Goal: Task Accomplishment & Management: Complete application form

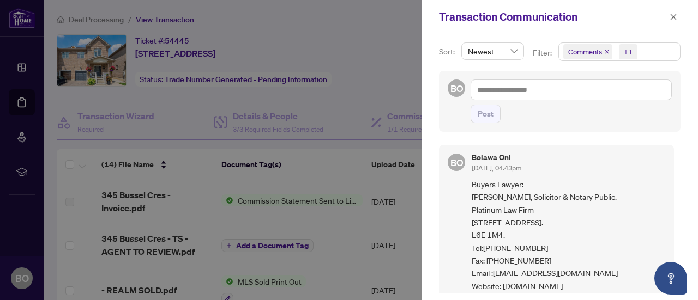
scroll to position [323, 0]
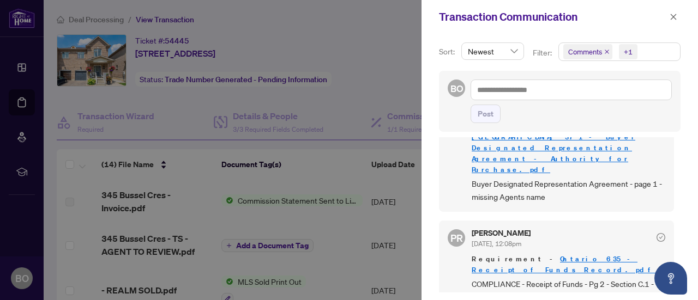
click at [682, 18] on div "Transaction Communication" at bounding box center [559, 17] width 276 height 34
click at [677, 20] on button "button" at bounding box center [673, 16] width 14 height 13
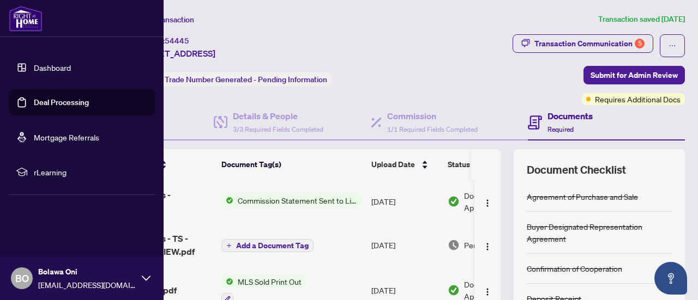
click at [34, 107] on link "Deal Processing" at bounding box center [61, 103] width 55 height 10
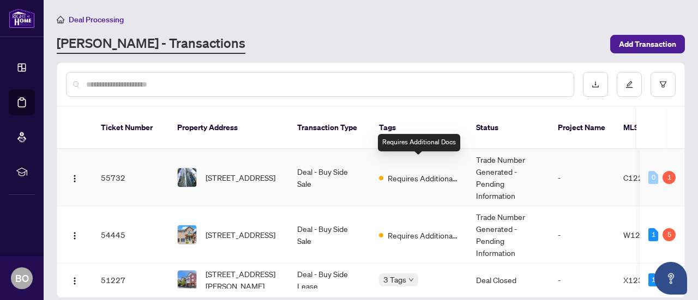
click at [426, 172] on span "Requires Additional Docs" at bounding box center [422, 178] width 71 height 12
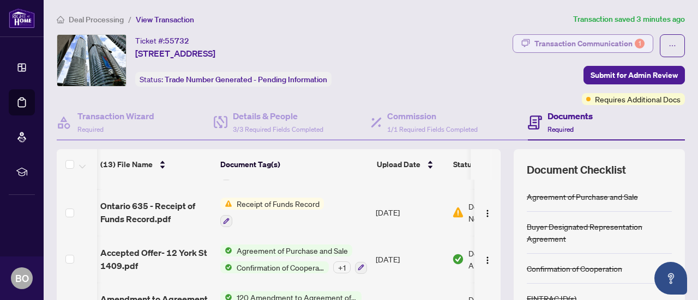
click at [554, 46] on div "Transaction Communication 1" at bounding box center [589, 43] width 110 height 17
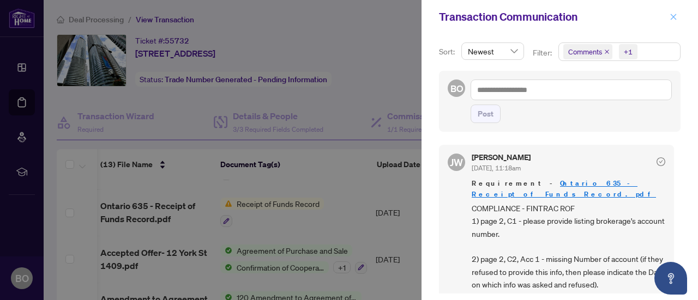
click at [671, 14] on icon "close" at bounding box center [673, 17] width 8 height 8
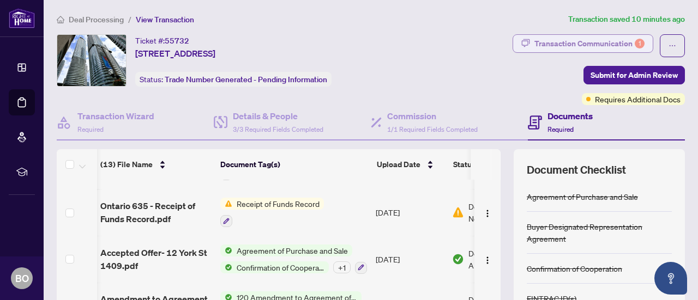
click at [549, 43] on div "Transaction Communication 1" at bounding box center [589, 43] width 110 height 17
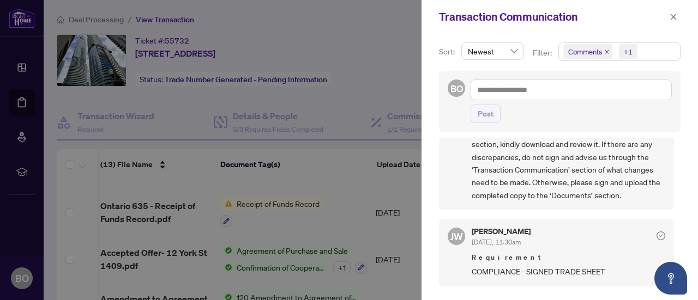
scroll to position [52, 0]
click at [496, 200] on span "Your trade sheet has been uploaded to the ‘Documents’ section, kindly download …" at bounding box center [567, 164] width 193 height 76
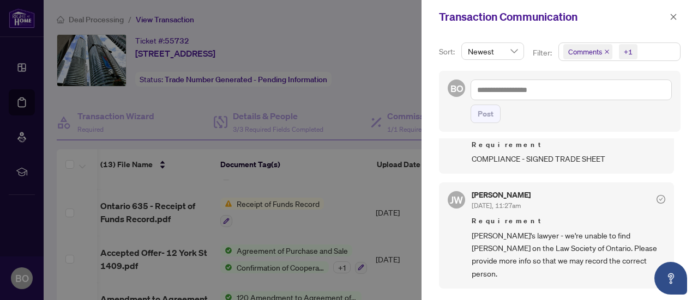
scroll to position [174, 0]
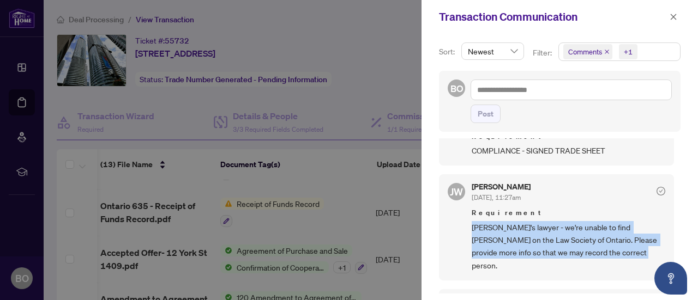
drag, startPoint x: 604, startPoint y: 266, endPoint x: 473, endPoint y: 237, distance: 134.1
click at [473, 237] on span "[PERSON_NAME]'s lawyer - we're unable to find [PERSON_NAME] on the Law Society …" at bounding box center [567, 246] width 193 height 51
copy span "[PERSON_NAME]'s lawyer - we're unable to find [PERSON_NAME] on the Law Society …"
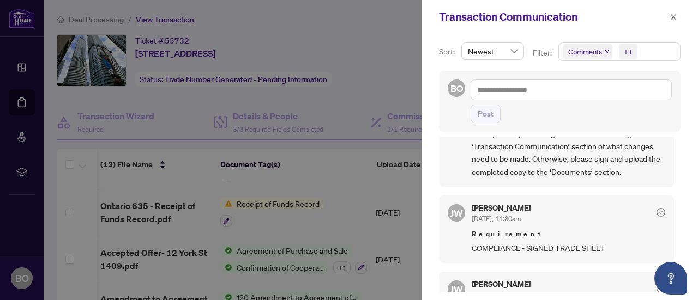
scroll to position [70, 0]
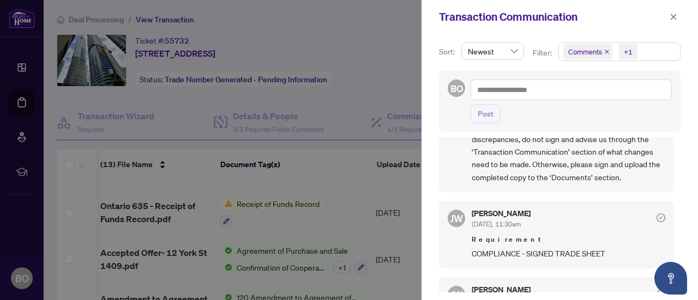
click at [680, 11] on div "Transaction Communication" at bounding box center [559, 17] width 276 height 34
click at [672, 16] on icon "close" at bounding box center [673, 17] width 6 height 6
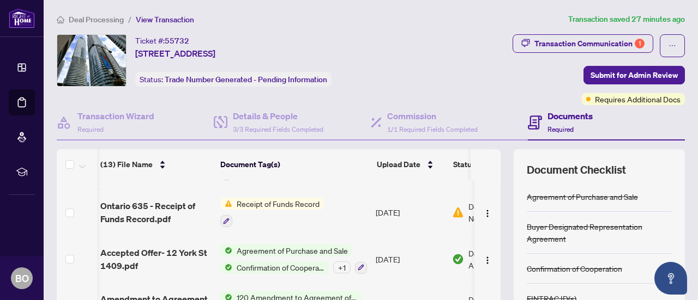
scroll to position [155, 0]
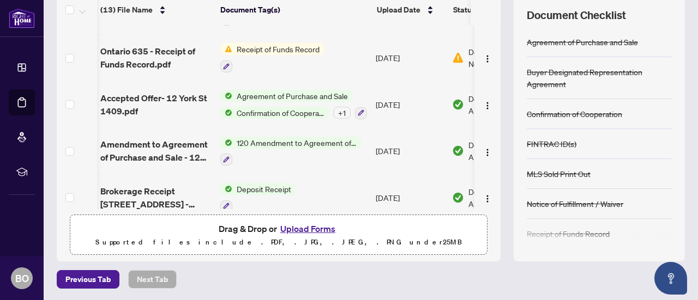
click at [305, 225] on button "Upload Forms" at bounding box center [308, 229] width 62 height 14
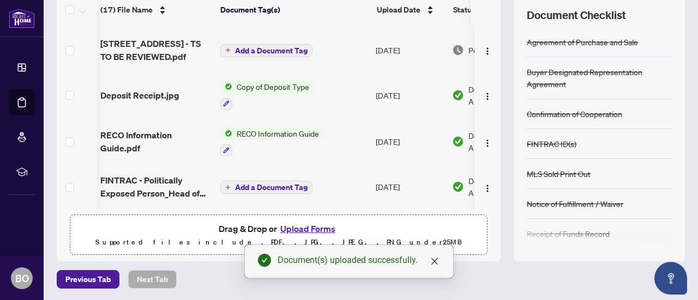
click at [293, 225] on button "Upload Forms" at bounding box center [308, 229] width 62 height 14
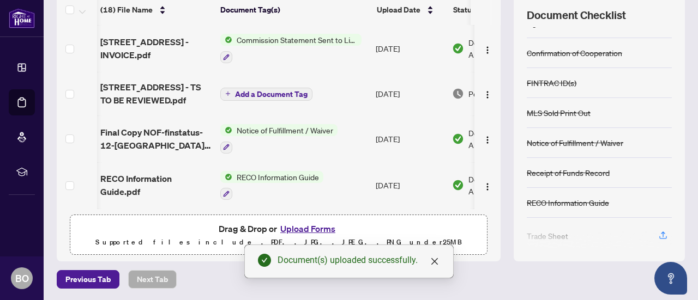
scroll to position [69, 0]
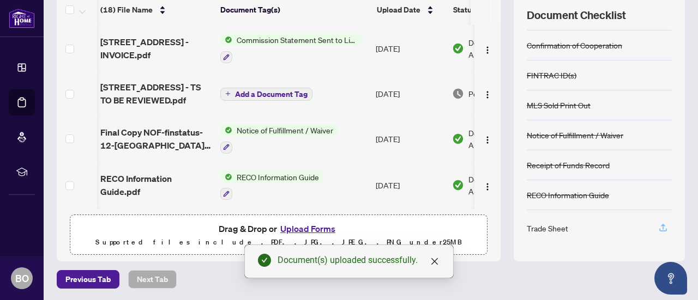
click at [658, 223] on icon "button" at bounding box center [663, 228] width 10 height 10
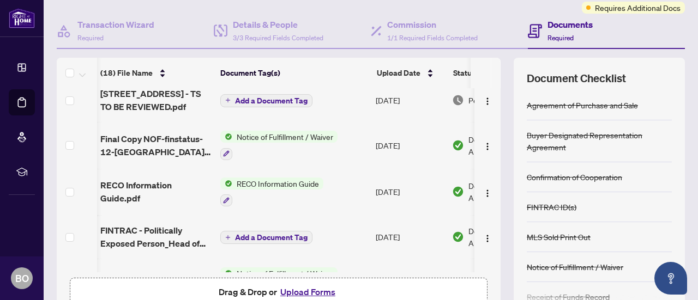
scroll to position [190, 1]
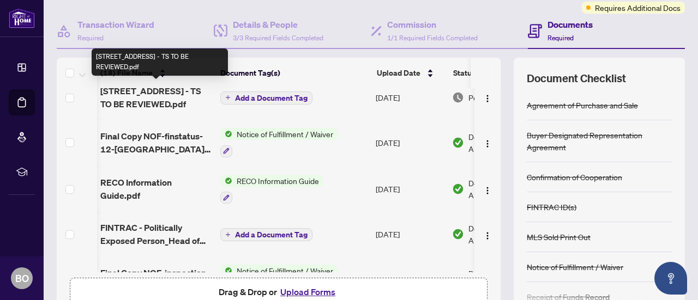
click at [158, 89] on span "[STREET_ADDRESS] - TS TO BE REVIEWED.pdf" at bounding box center [155, 97] width 111 height 26
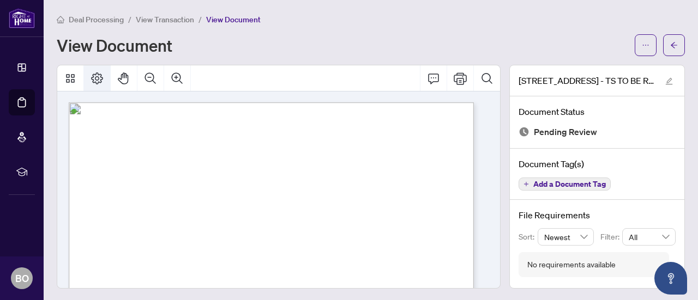
click at [98, 80] on icon "Page Layout" at bounding box center [96, 78] width 13 height 13
click at [641, 38] on span "button" at bounding box center [645, 45] width 8 height 17
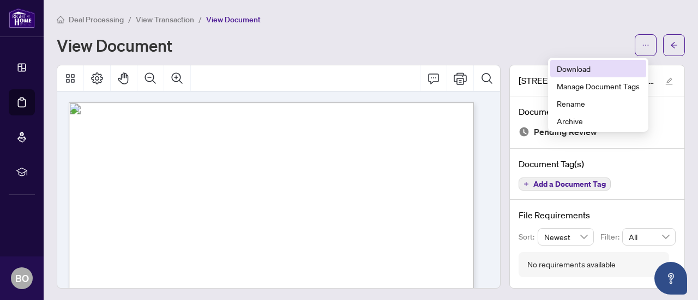
click at [583, 68] on span "Download" at bounding box center [597, 69] width 83 height 12
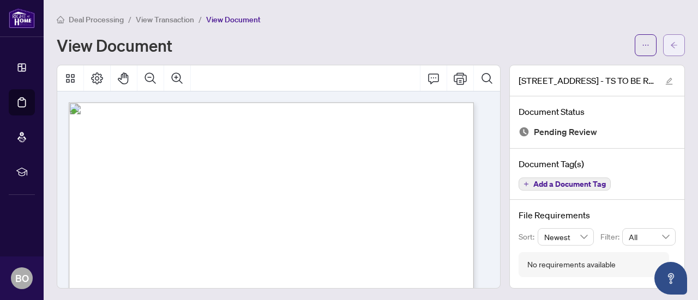
click at [670, 41] on icon "arrow-left" at bounding box center [674, 45] width 8 height 8
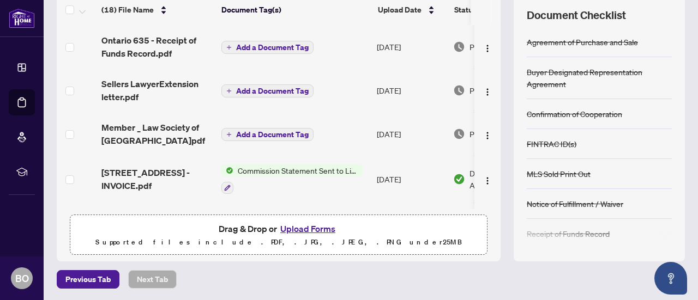
scroll to position [69, 0]
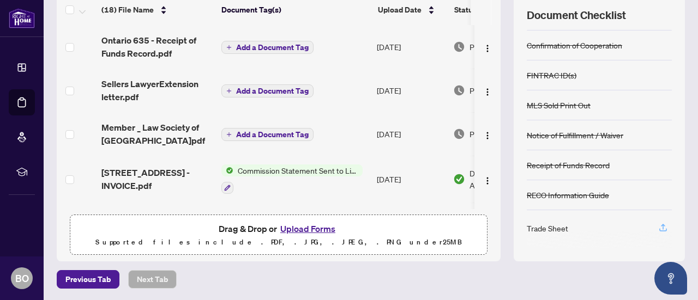
click at [658, 223] on icon "button" at bounding box center [663, 228] width 10 height 10
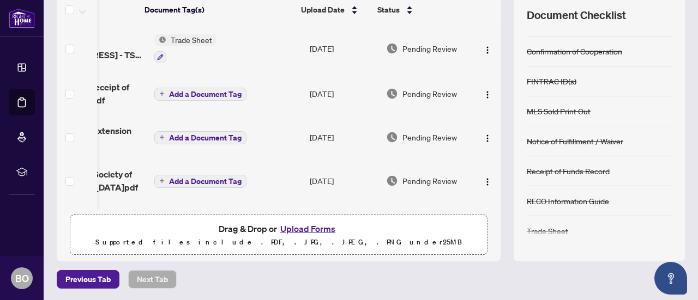
scroll to position [0, 0]
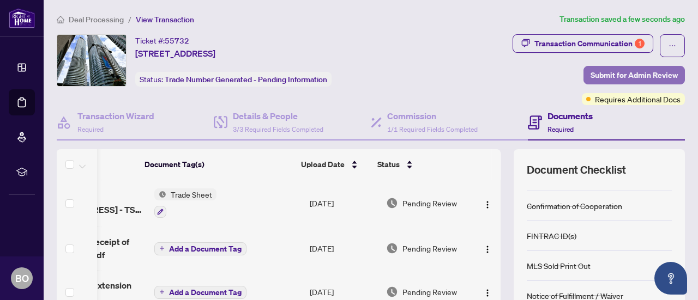
click at [606, 74] on span "Submit for Admin Review" at bounding box center [633, 74] width 87 height 17
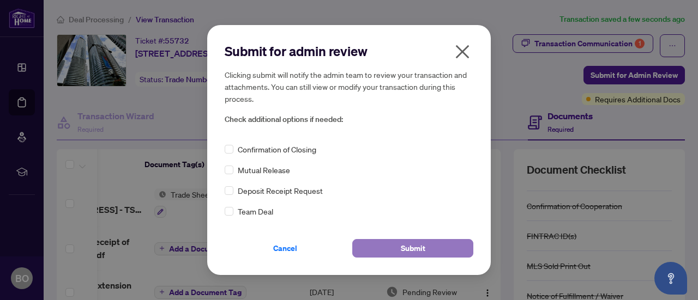
click at [432, 246] on button "Submit" at bounding box center [412, 248] width 121 height 19
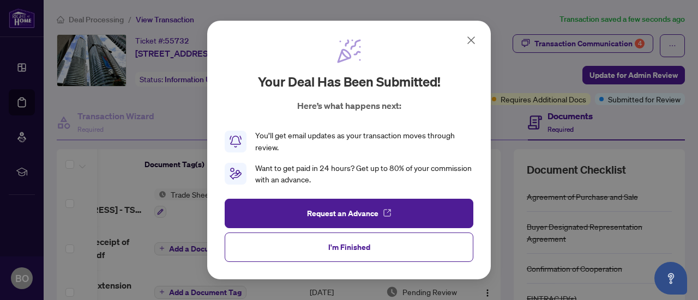
click at [470, 39] on icon at bounding box center [470, 40] width 13 height 13
